Goal: Complete application form: Complete application form

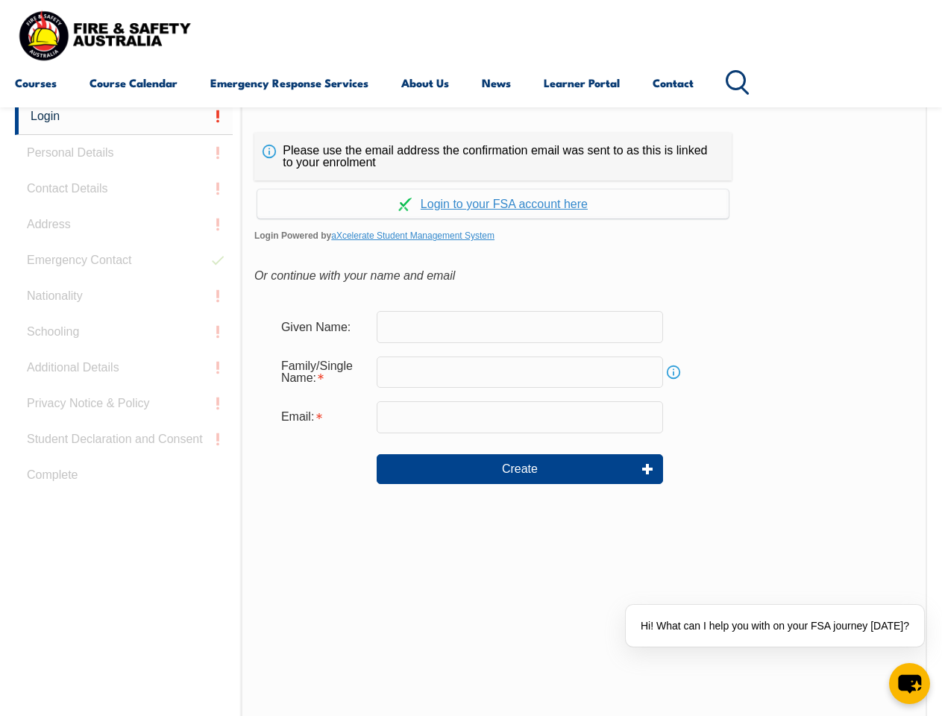
click at [471, 181] on div "Continue with Google Continue with Apple Continue with Facebook Continue with a…" at bounding box center [492, 200] width 477 height 38
click at [471, 407] on input "email" at bounding box center [520, 416] width 286 height 31
click at [124, 116] on link "Login" at bounding box center [124, 116] width 218 height 37
click at [124, 153] on div "Login Personal Details Contact Details Address Emergency Contact Nationality Sc…" at bounding box center [128, 470] width 226 height 745
click at [124, 189] on div "Login Personal Details Contact Details Address Emergency Contact Nationality Sc…" at bounding box center [128, 470] width 226 height 745
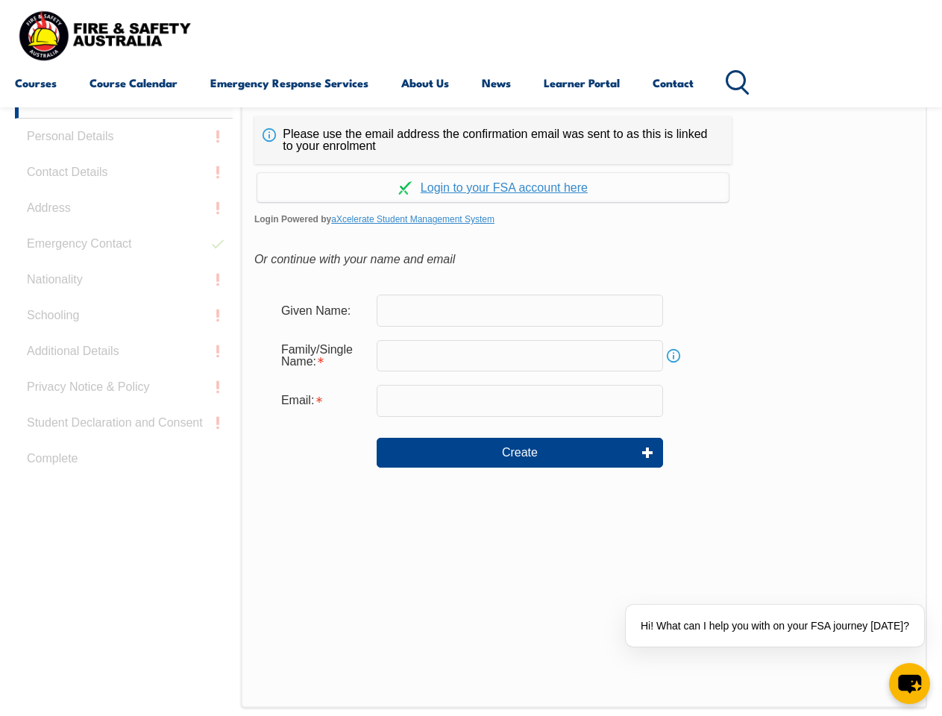
click at [124, 225] on div "Login Personal Details Contact Details Address Emergency Contact Nationality Sc…" at bounding box center [128, 454] width 226 height 745
click at [124, 260] on div "Login Personal Details Contact Details Address Emergency Contact Nationality Sc…" at bounding box center [128, 454] width 226 height 745
click at [124, 296] on div "Login Personal Details Contact Details Address Emergency Contact Nationality Sc…" at bounding box center [128, 454] width 226 height 745
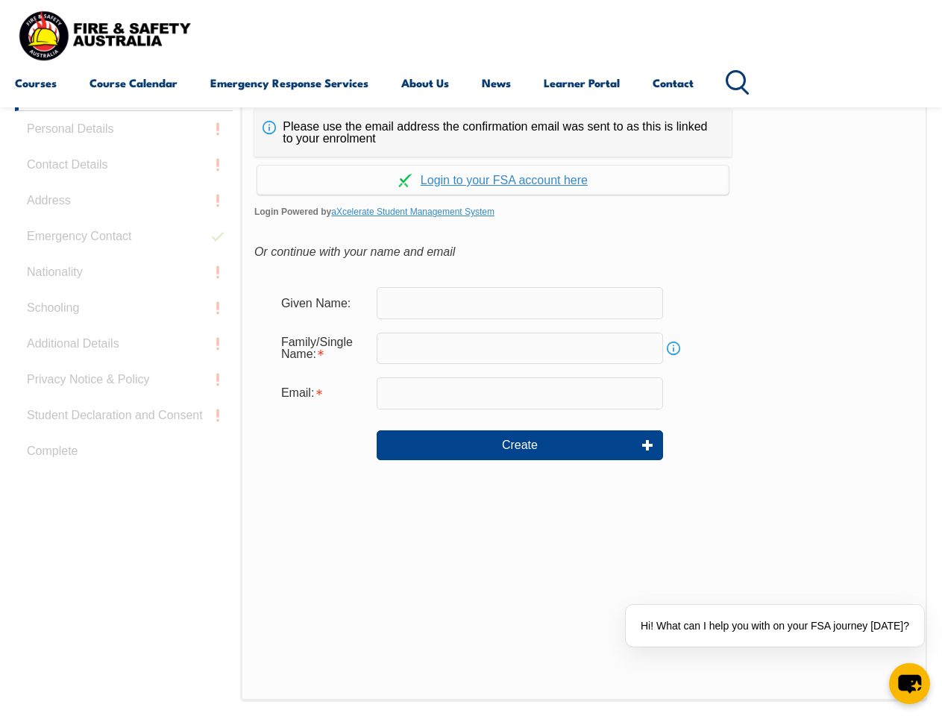
click at [124, 332] on div "Login Personal Details Contact Details Address Emergency Contact Nationality Sc…" at bounding box center [128, 447] width 226 height 745
click at [124, 368] on div "Login Personal Details Contact Details Address Emergency Contact Nationality Sc…" at bounding box center [128, 447] width 226 height 745
